Goal: Check status: Check status

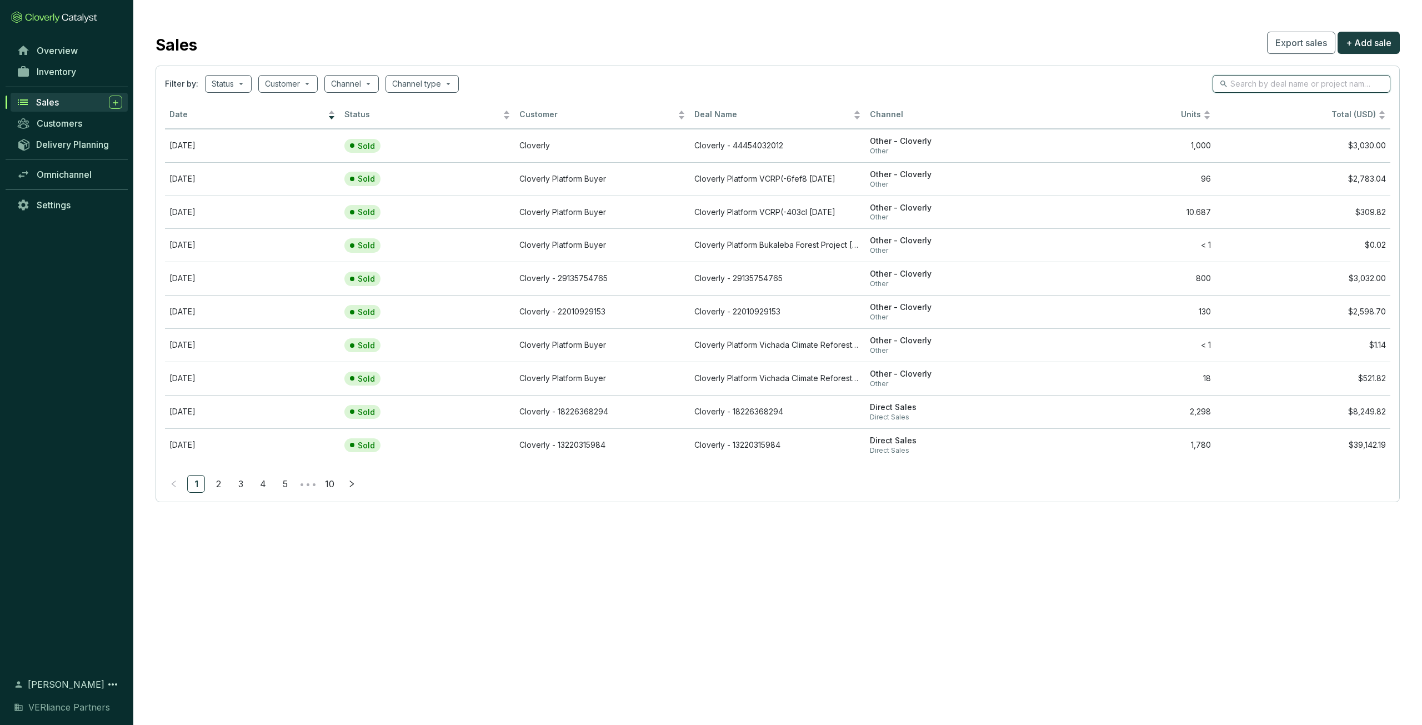
click at [1241, 85] on input "search" at bounding box center [1301, 84] width 143 height 12
type input "vichada"
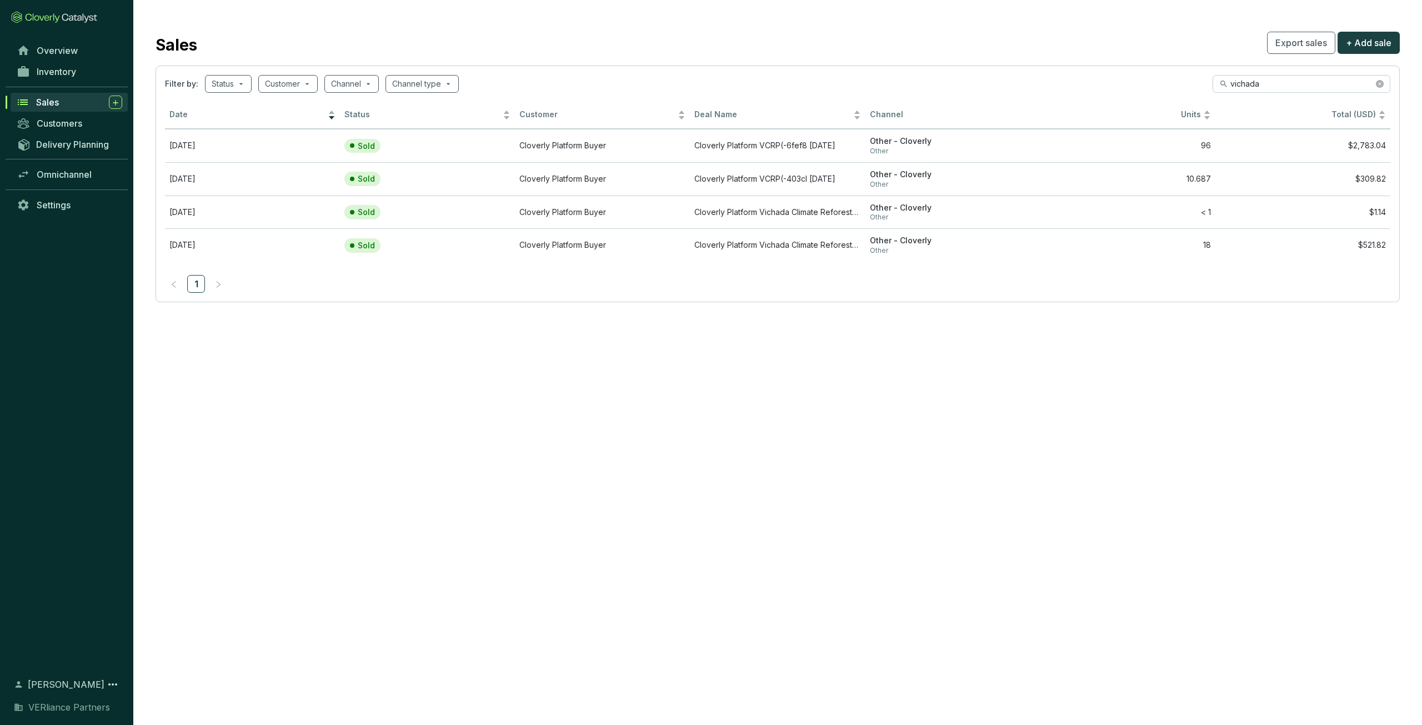
click at [520, 365] on section "Sales Export sales + Add sale Filter by: Status Customer Channel Channel type v…" at bounding box center [711, 362] width 1422 height 725
click at [1383, 83] on icon "close-circle" at bounding box center [1380, 84] width 8 height 8
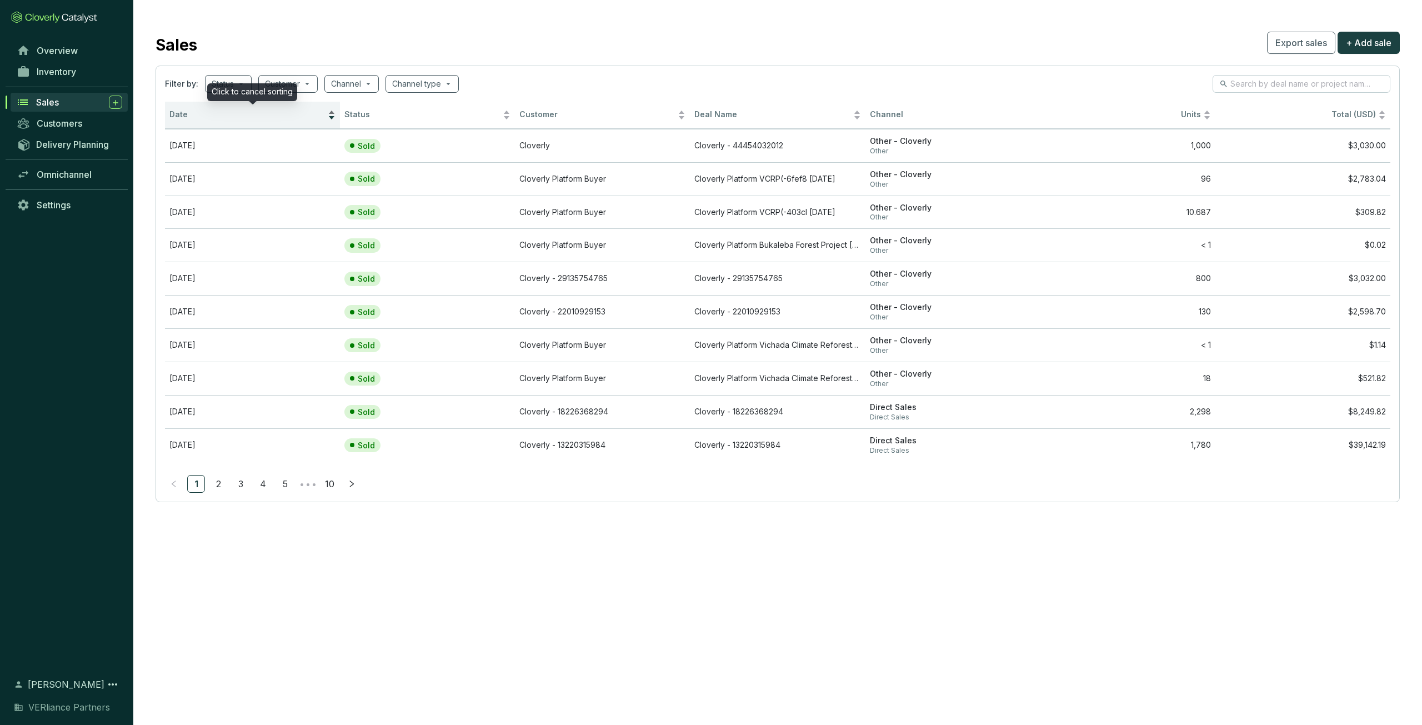
click at [217, 109] on span "Date" at bounding box center [247, 114] width 156 height 11
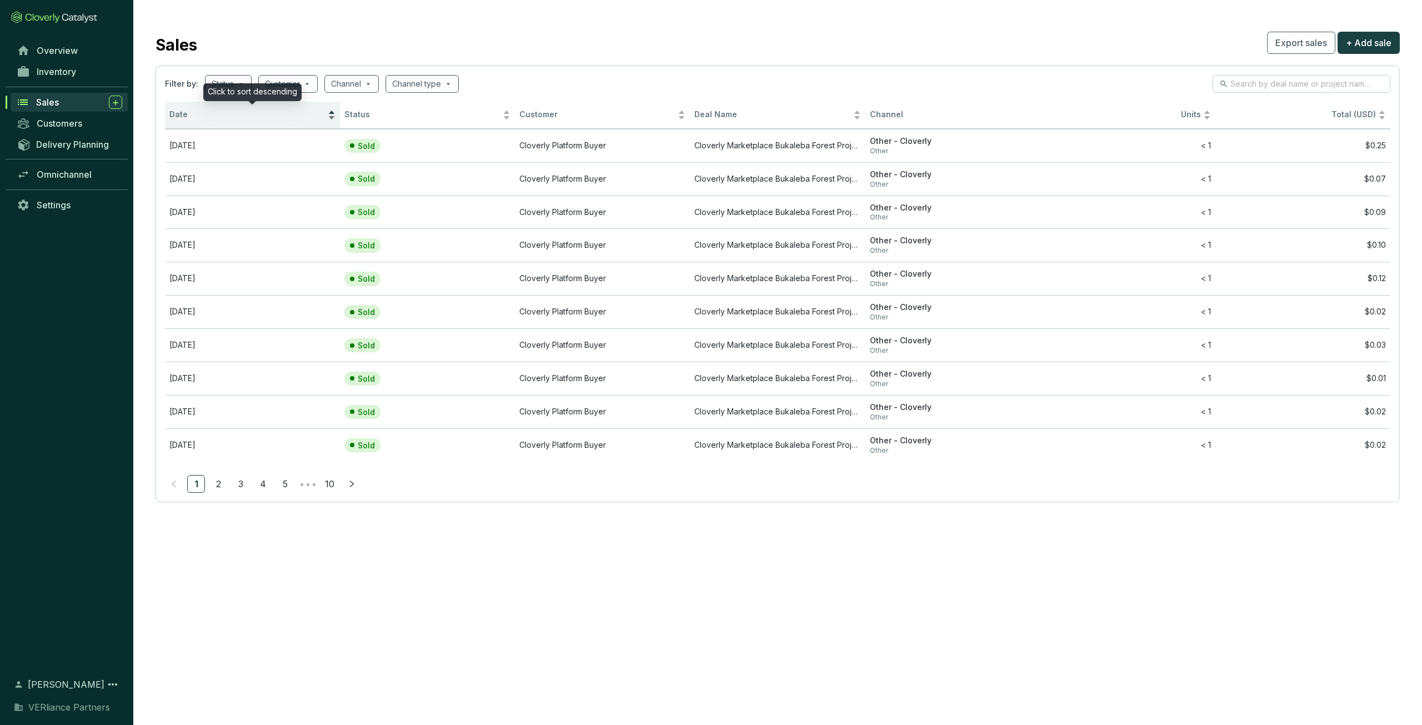
click at [217, 109] on span "Date" at bounding box center [247, 114] width 156 height 11
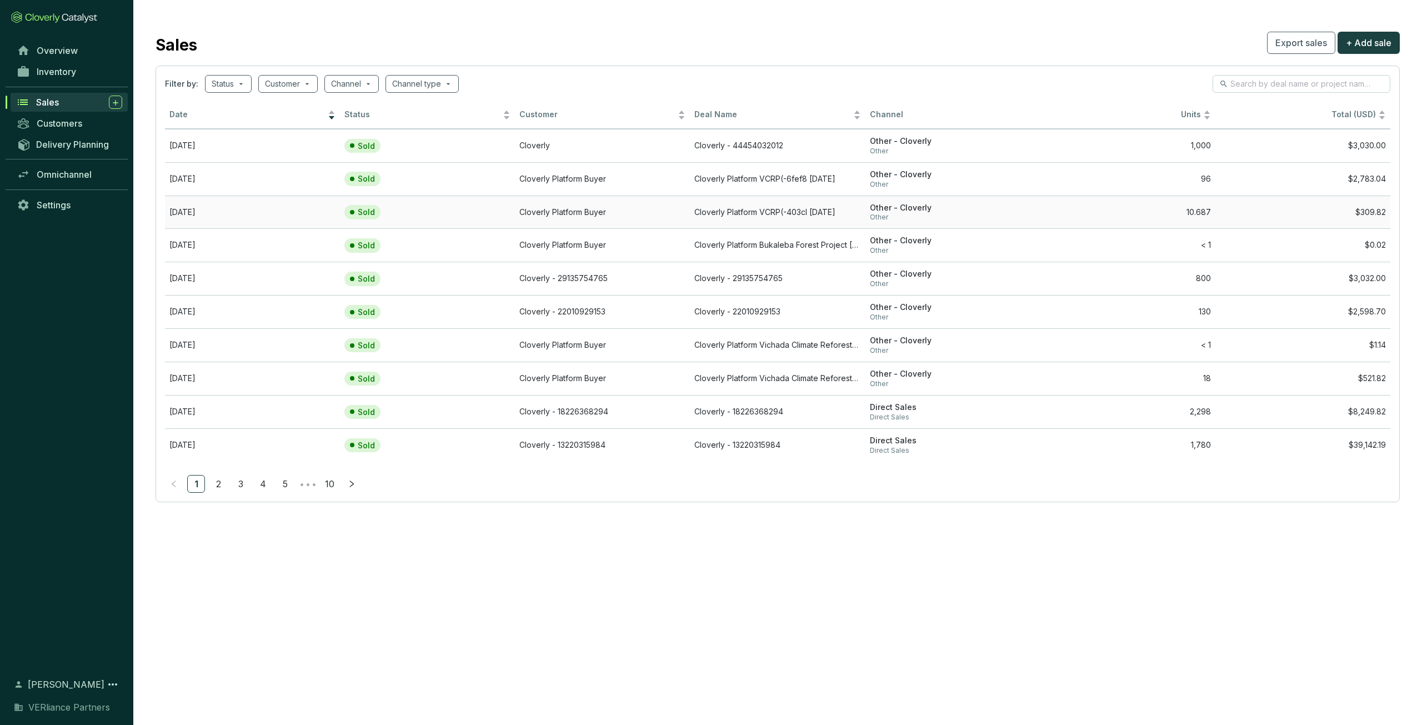
click at [959, 209] on span "Other - Cloverly" at bounding box center [953, 208] width 166 height 11
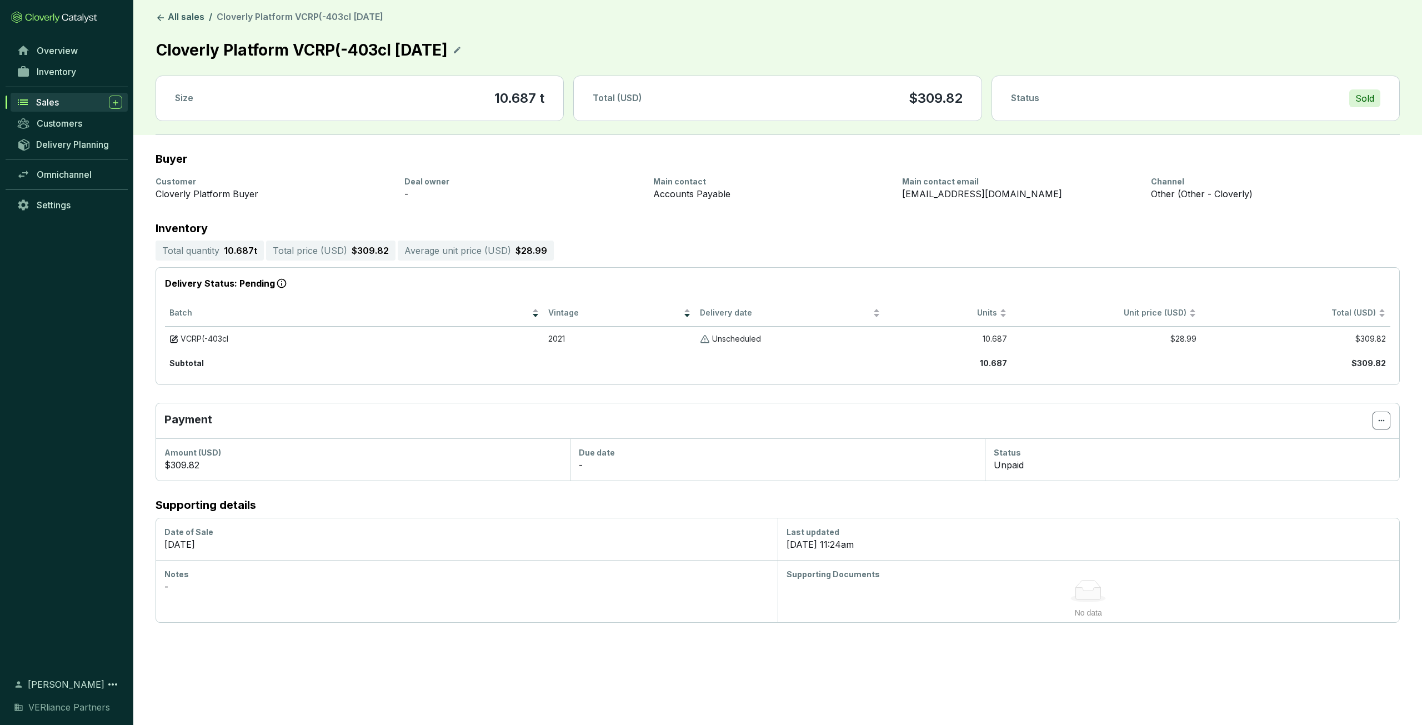
click at [79, 103] on div "Sales" at bounding box center [79, 102] width 86 height 13
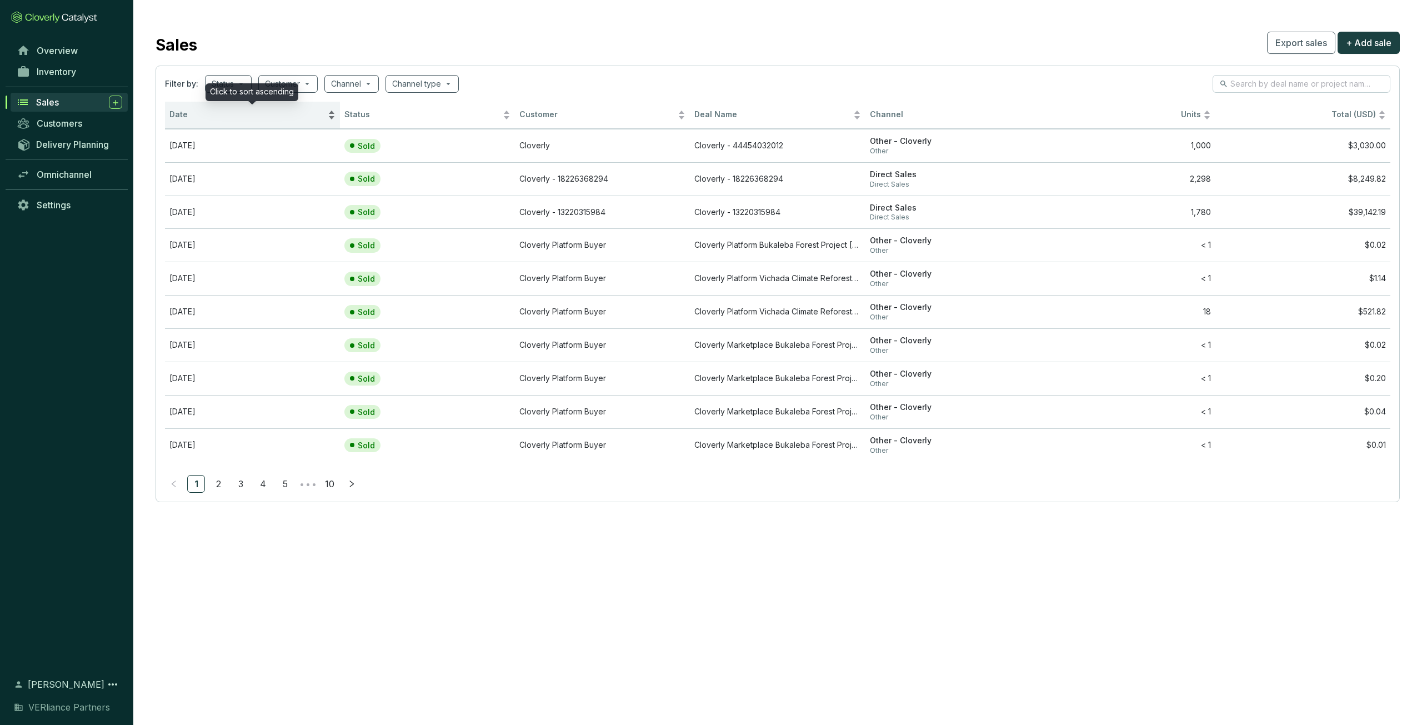
click at [191, 121] on div "Date" at bounding box center [252, 114] width 166 height 13
click at [213, 122] on div "Date" at bounding box center [252, 114] width 166 height 13
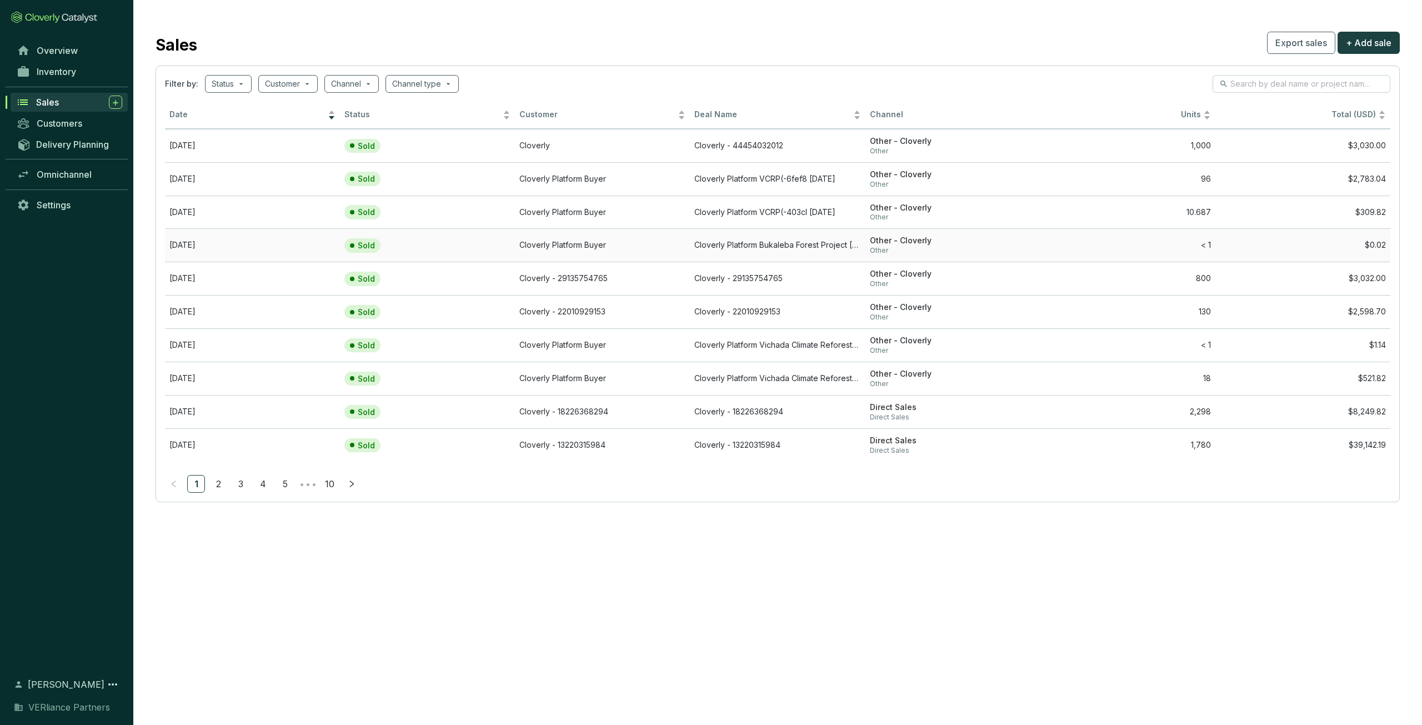
click at [649, 245] on td "Cloverly Platform Buyer" at bounding box center [602, 244] width 175 height 33
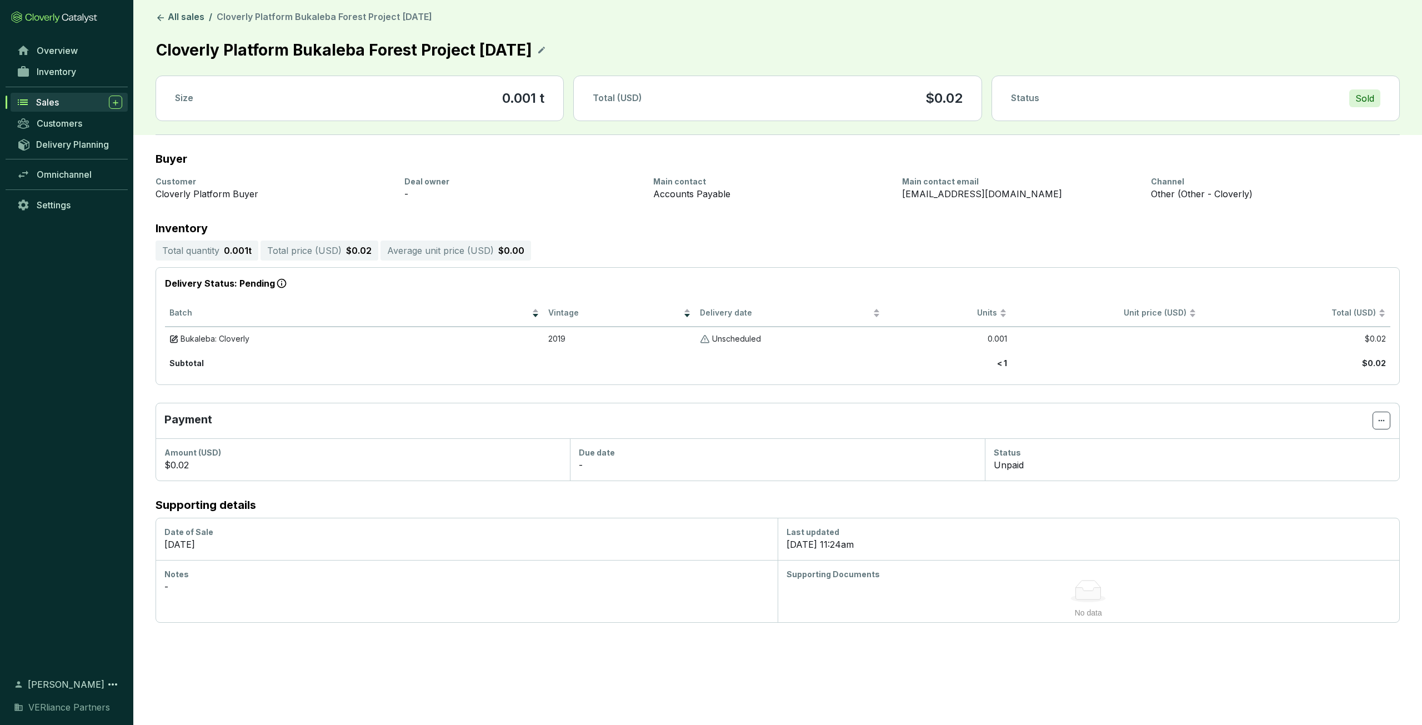
click at [59, 101] on span "Sales" at bounding box center [47, 102] width 23 height 11
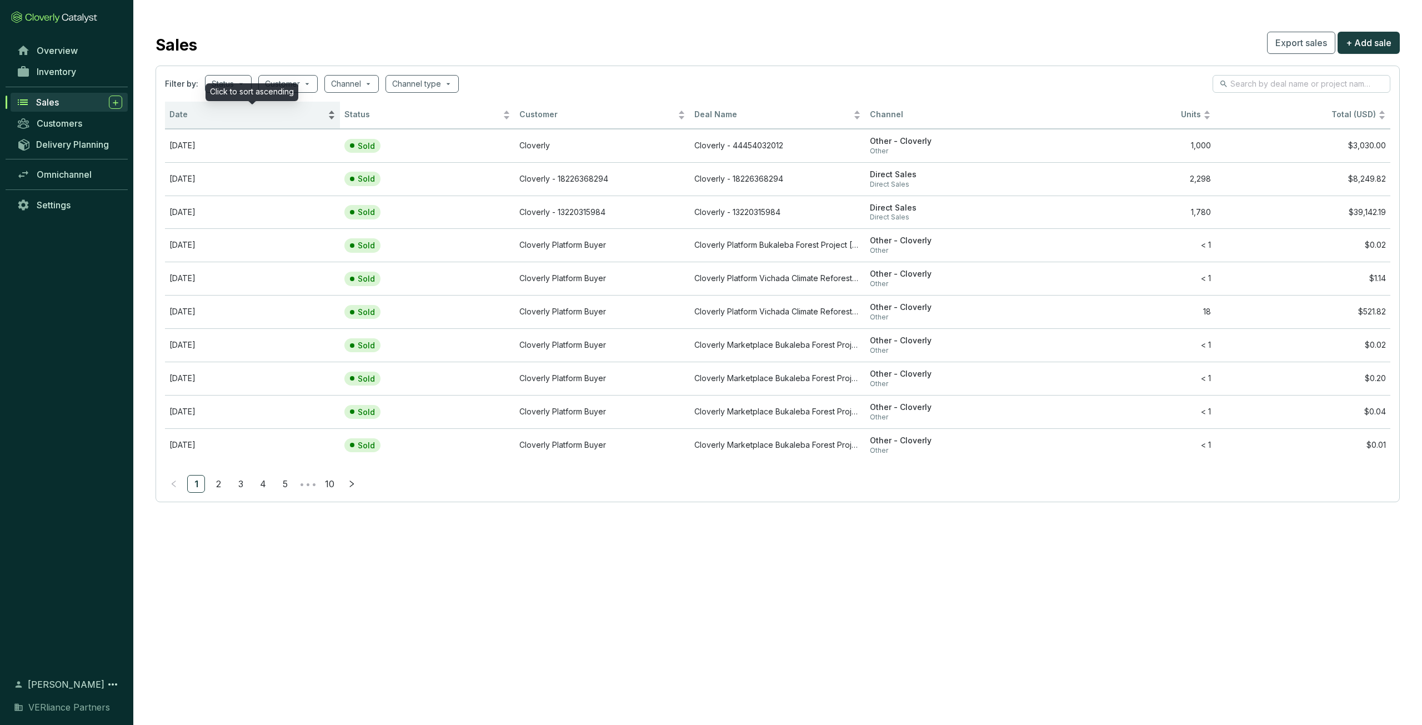
click at [260, 122] on div "Date" at bounding box center [252, 114] width 166 height 13
click at [262, 118] on span "Date" at bounding box center [247, 114] width 156 height 11
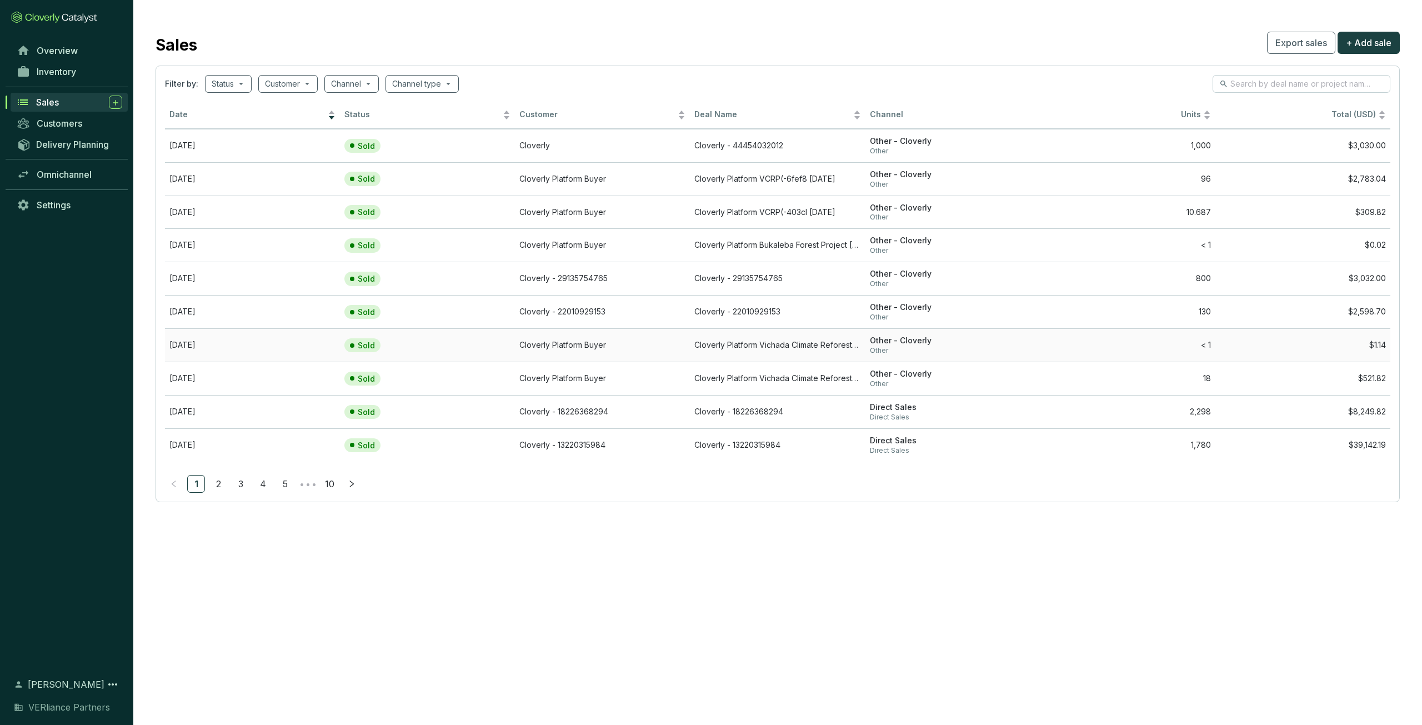
click at [493, 352] on td "Sold" at bounding box center [427, 344] width 175 height 33
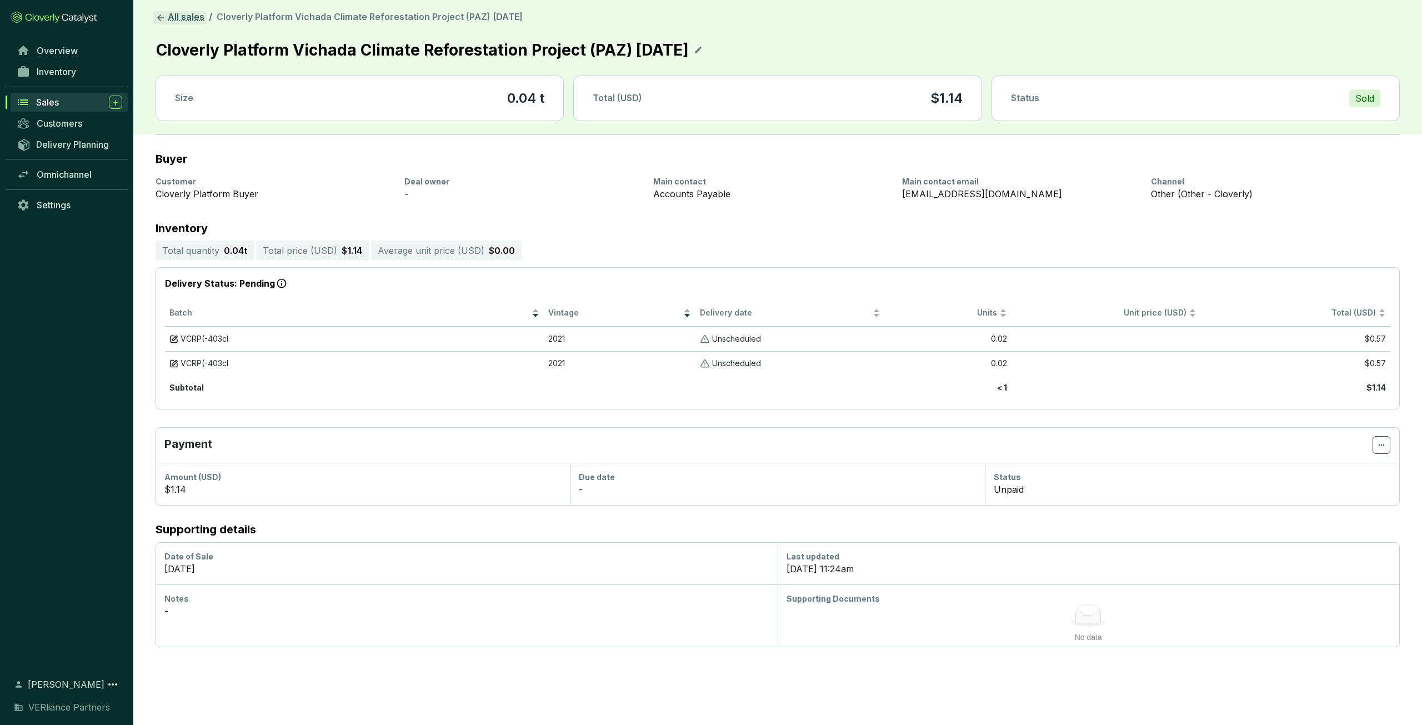
click at [183, 24] on link "All sales" at bounding box center [179, 17] width 53 height 13
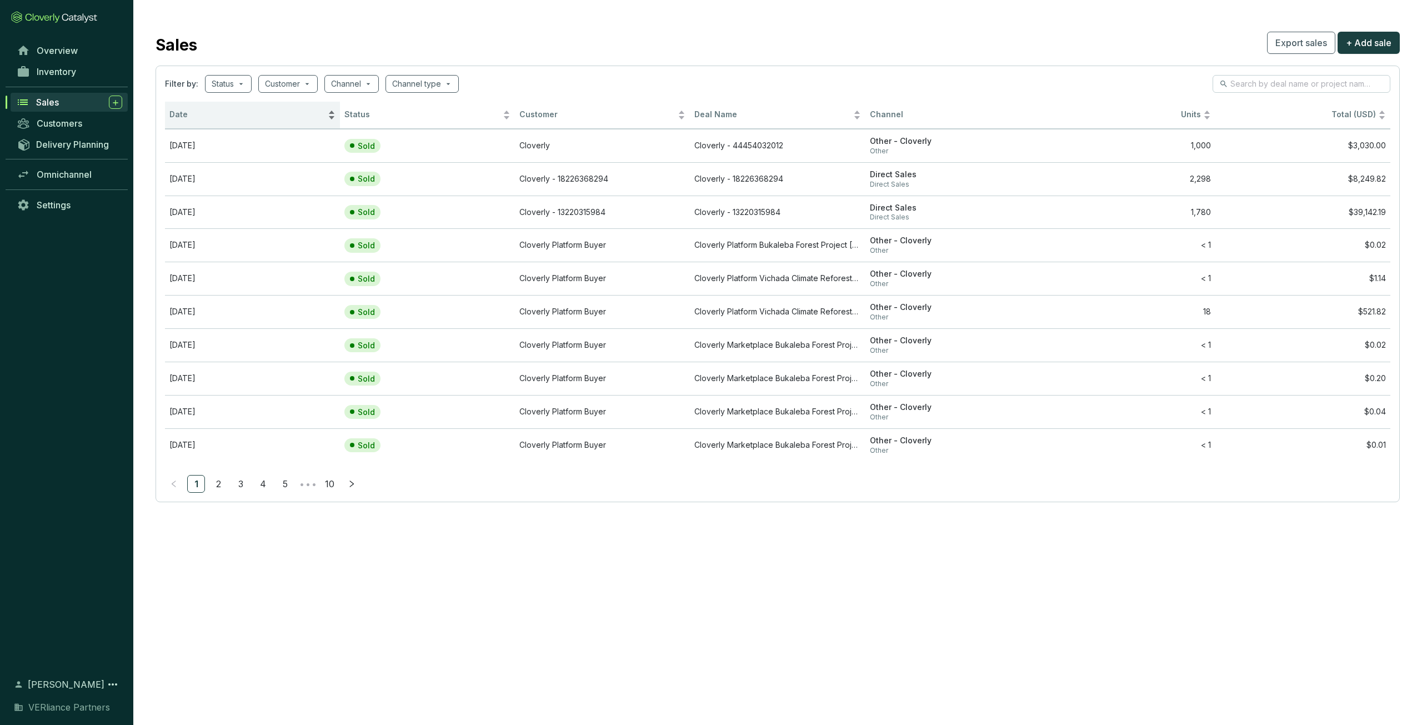
click at [227, 119] on span "Date" at bounding box center [247, 114] width 156 height 11
click at [240, 118] on span "Date" at bounding box center [247, 114] width 156 height 11
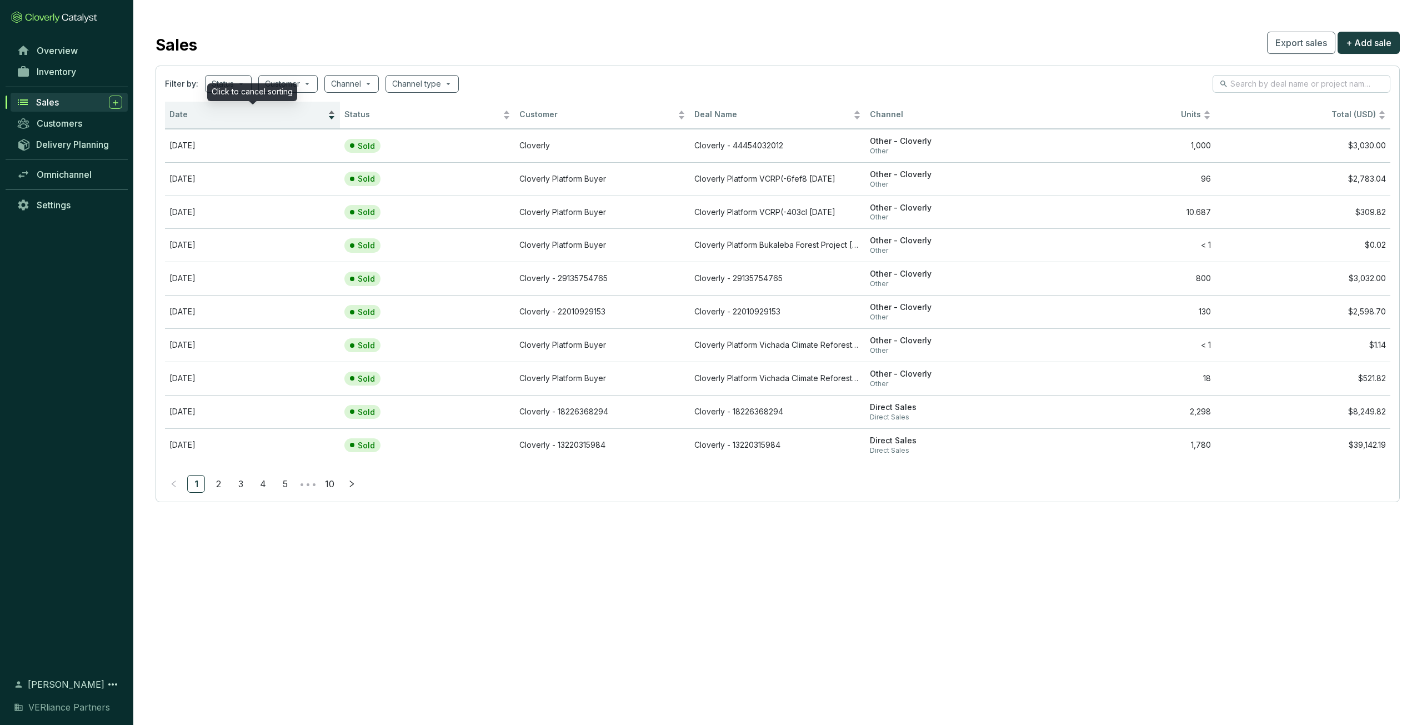
click at [204, 113] on span "Date" at bounding box center [247, 114] width 156 height 11
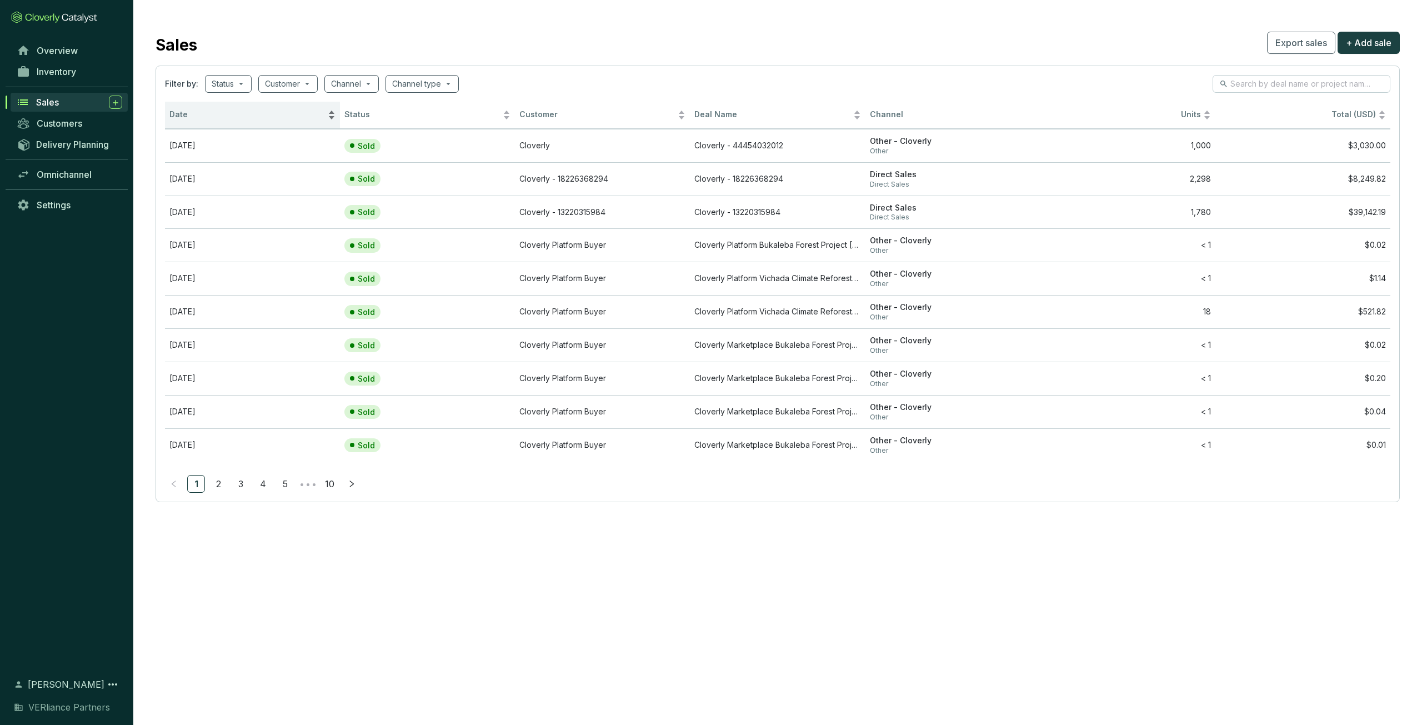
click at [223, 119] on span "Date" at bounding box center [247, 114] width 156 height 11
drag, startPoint x: 204, startPoint y: 113, endPoint x: 223, endPoint y: 119, distance: 19.8
click at [223, 119] on span "Date" at bounding box center [247, 114] width 156 height 11
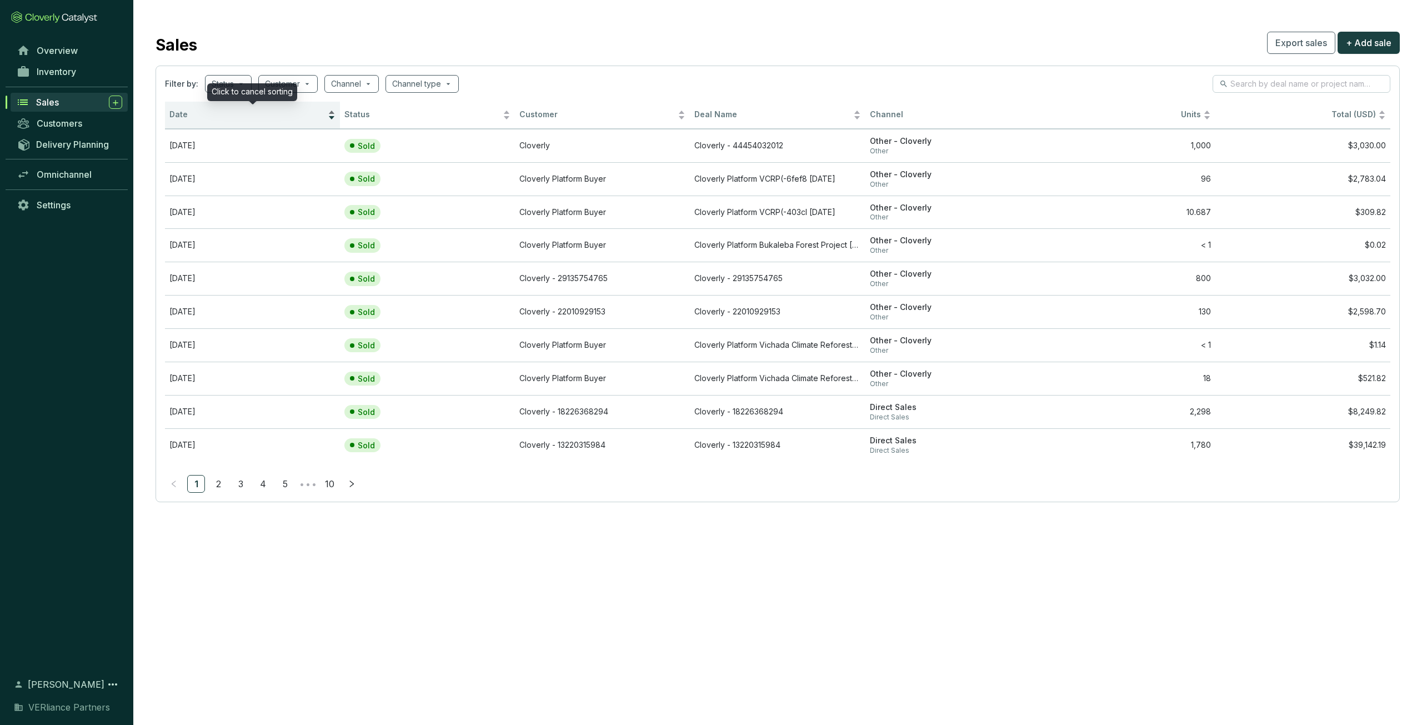
click at [223, 119] on span "Date" at bounding box center [247, 114] width 156 height 11
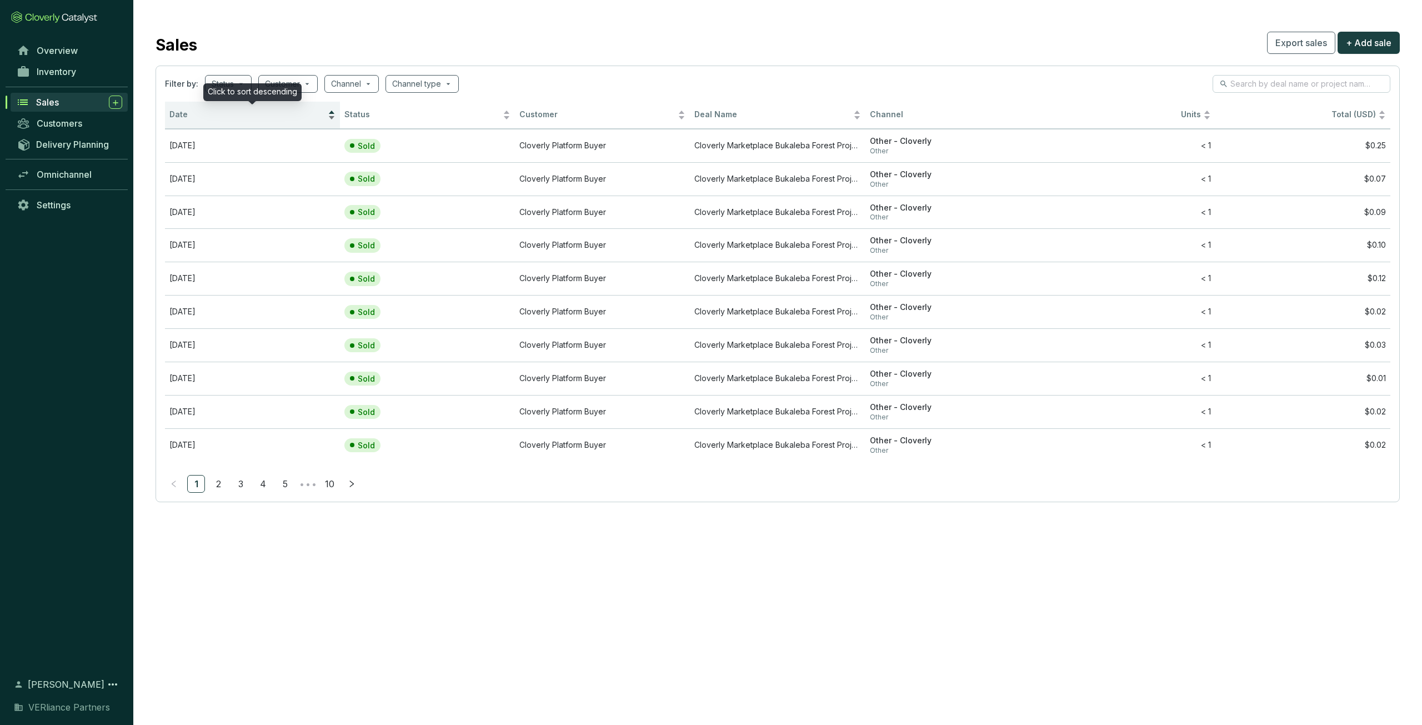
click at [223, 119] on span "Date" at bounding box center [247, 114] width 156 height 11
